Goal: Use online tool/utility: Utilize a website feature to perform a specific function

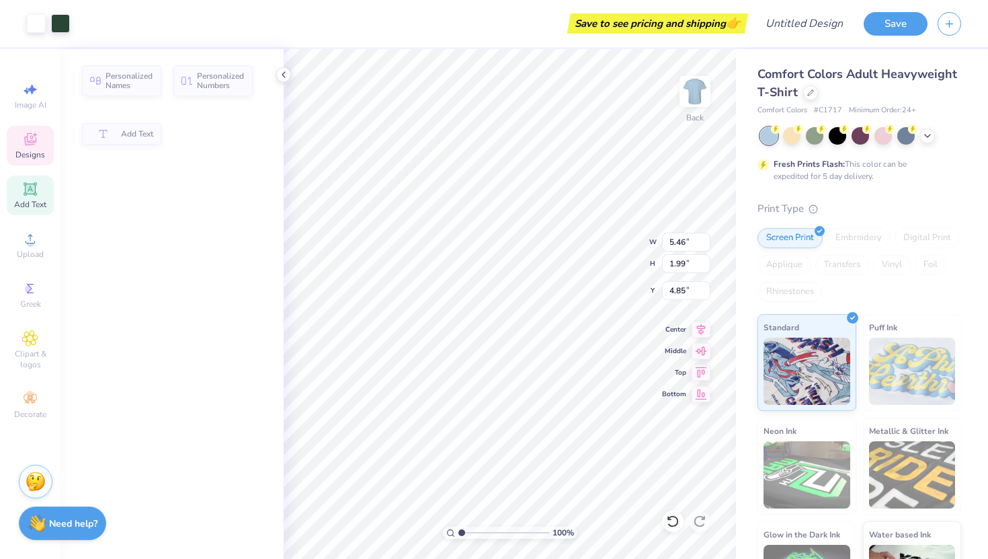
type input "5.46"
type input "1.99"
type input "4.85"
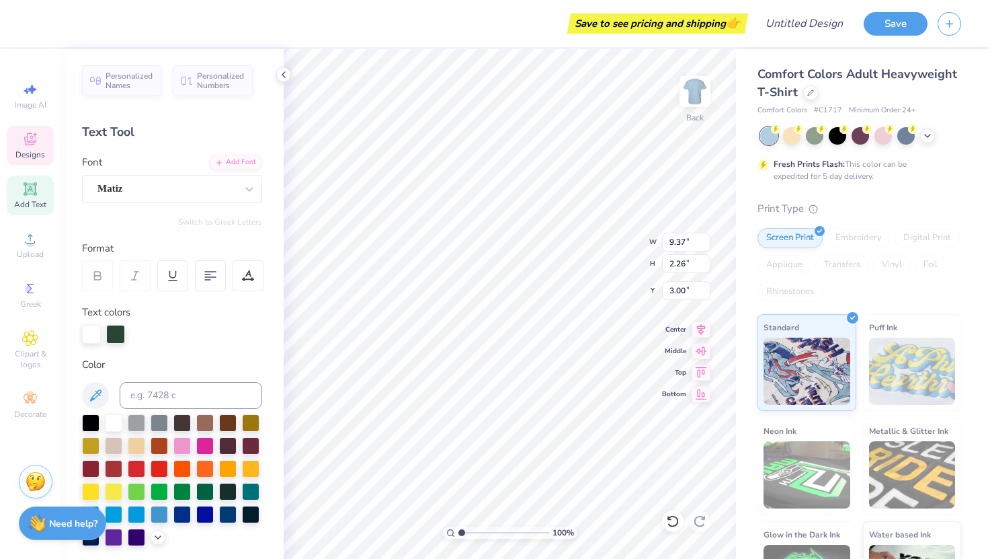
scroll to position [0, 1]
type textarea "P.A.W.S."
type input "11.23"
type input "1.92"
type input "3.17"
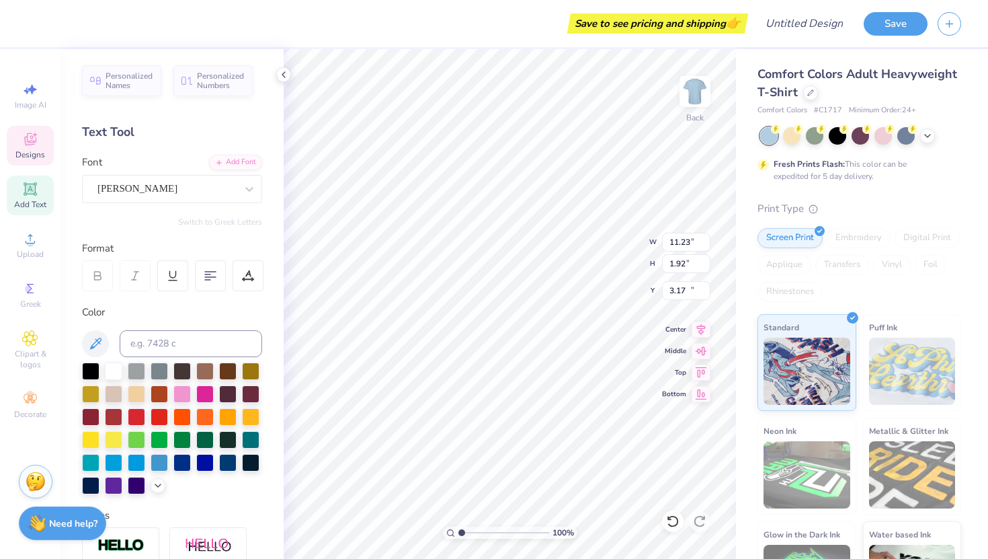
type input "10.12"
type input "0.90"
type input "13.42"
type textarea "Protecting Animals With Support"
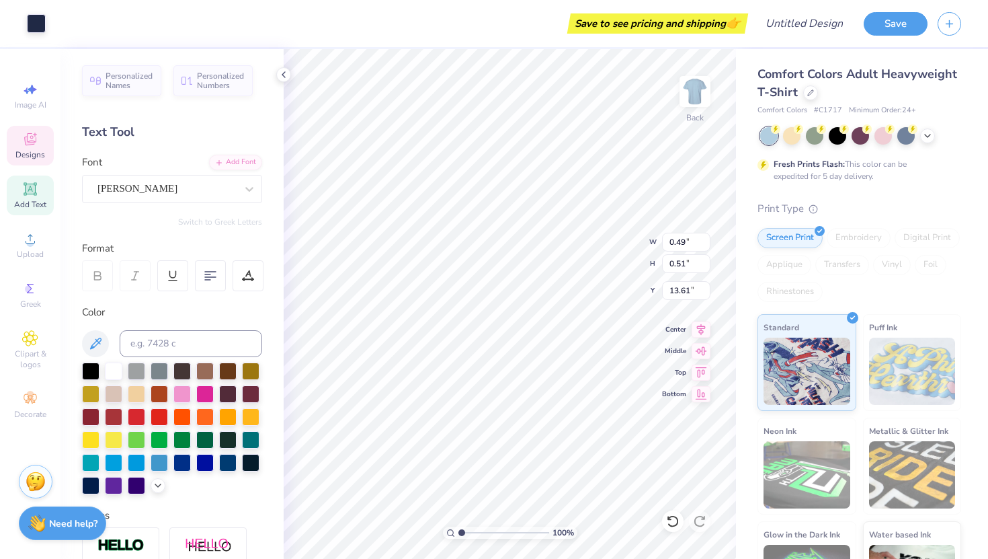
type input "0.49"
type input "0.51"
type input "13.61"
type input "13.31"
